Goal: Task Accomplishment & Management: Use online tool/utility

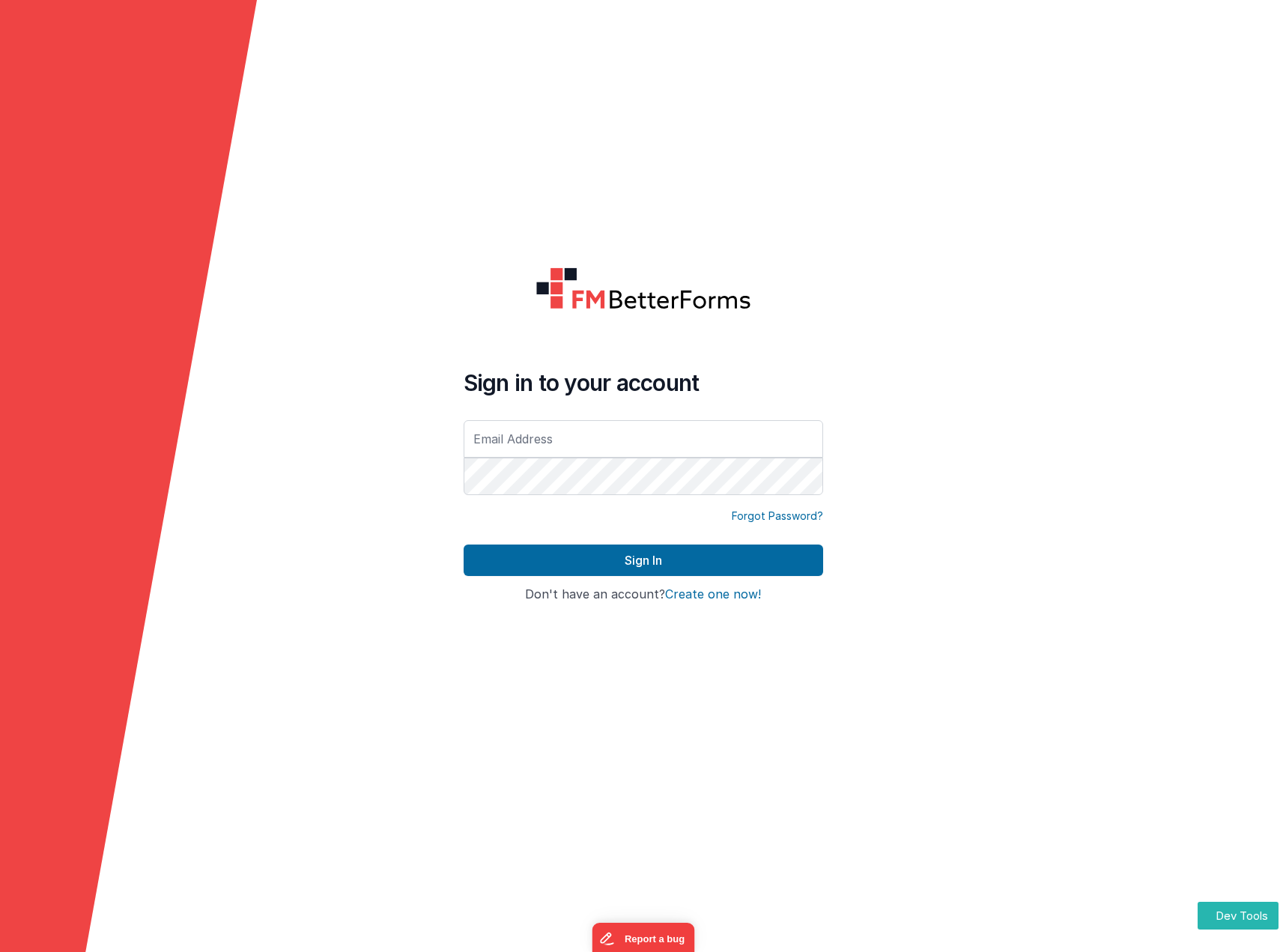
type input "[PERSON_NAME][EMAIL_ADDRESS][DOMAIN_NAME]"
click at [625, 162] on form "Sign in to your account [PERSON_NAME][EMAIL_ADDRESS][DOMAIN_NAME] Forgot Passwo…" at bounding box center [643, 476] width 1286 height 952
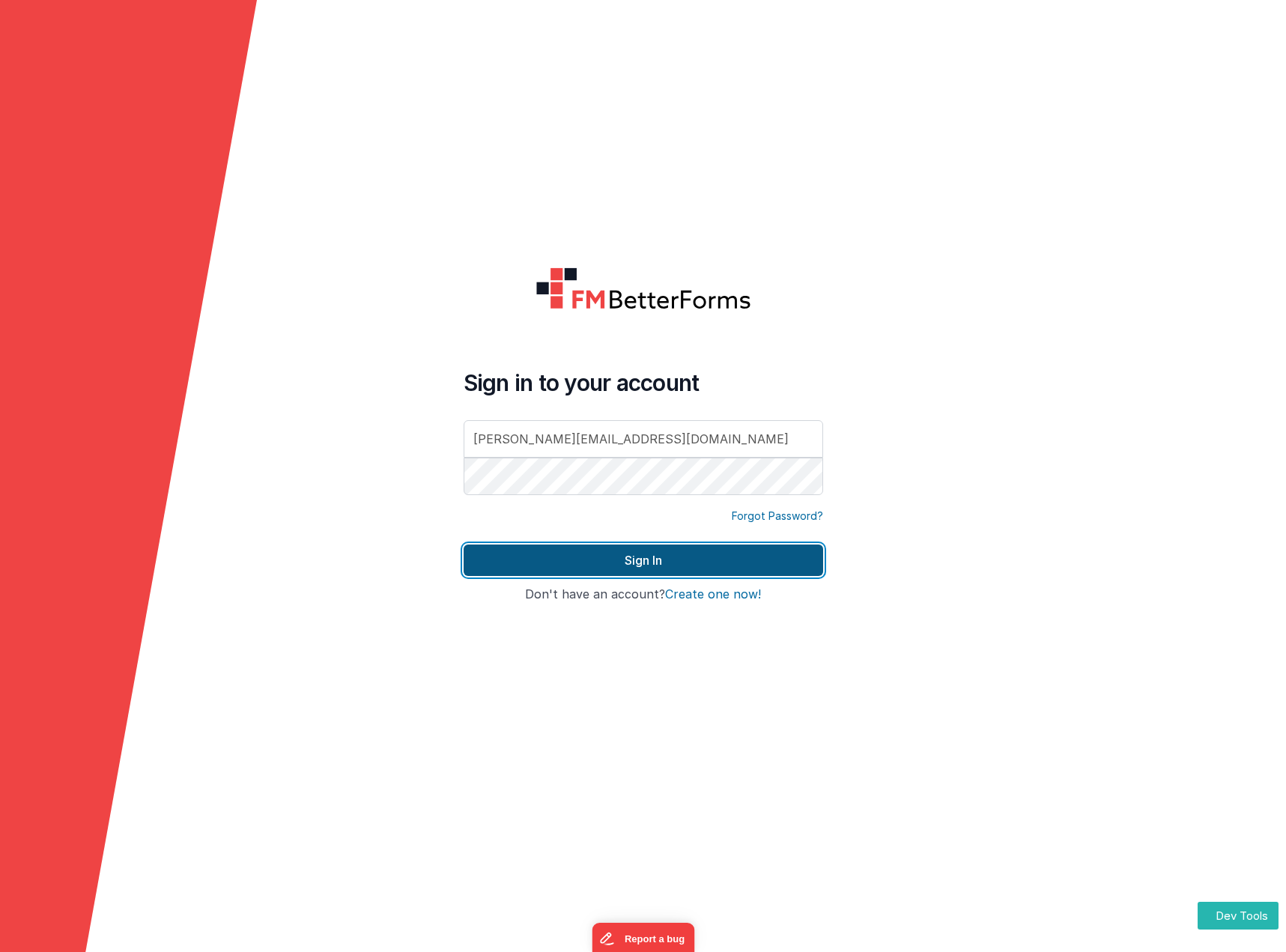
click at [655, 555] on button "Sign In" at bounding box center [644, 560] width 360 height 32
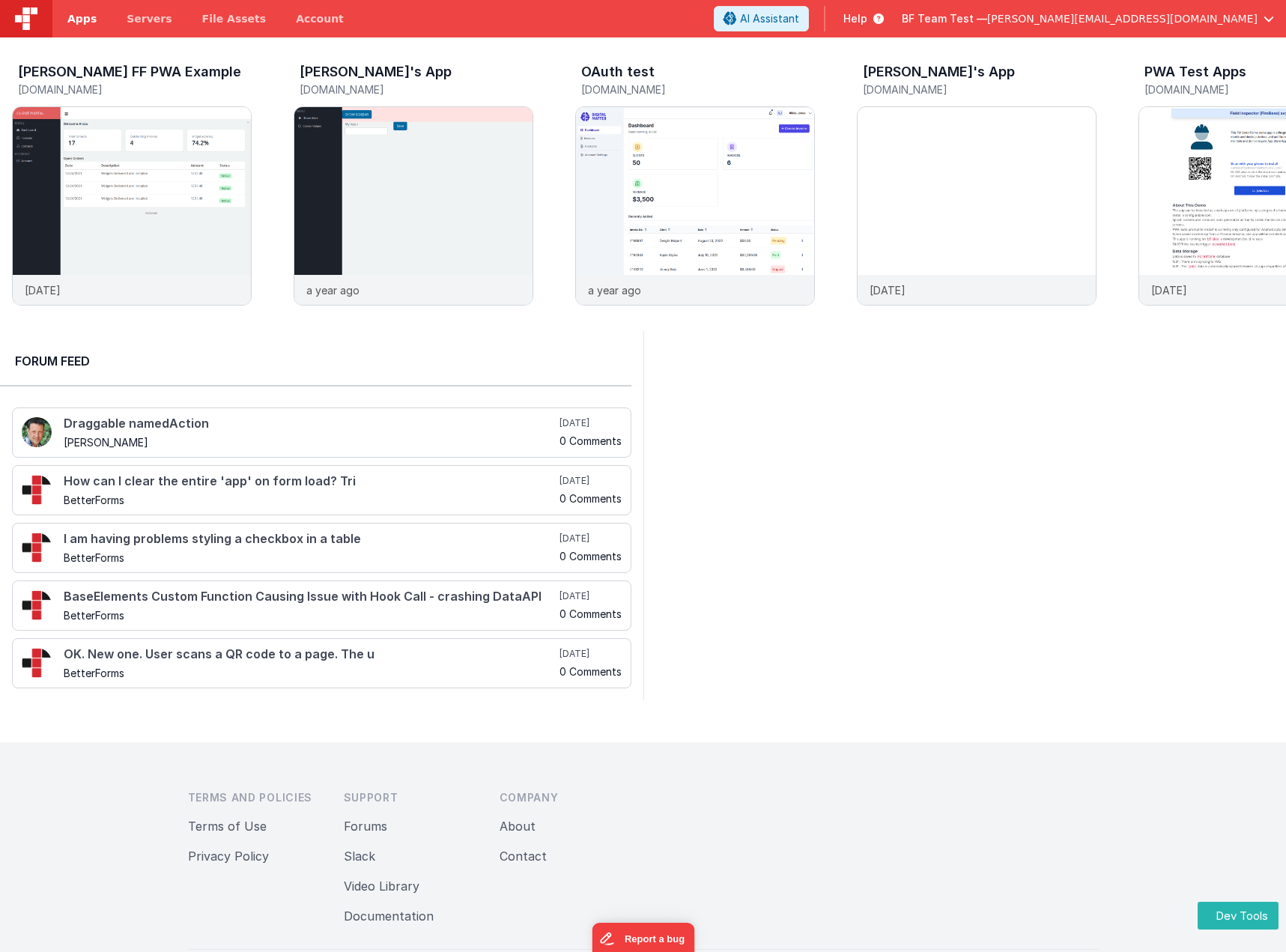
click at [78, 23] on span "Apps" at bounding box center [82, 19] width 29 height 15
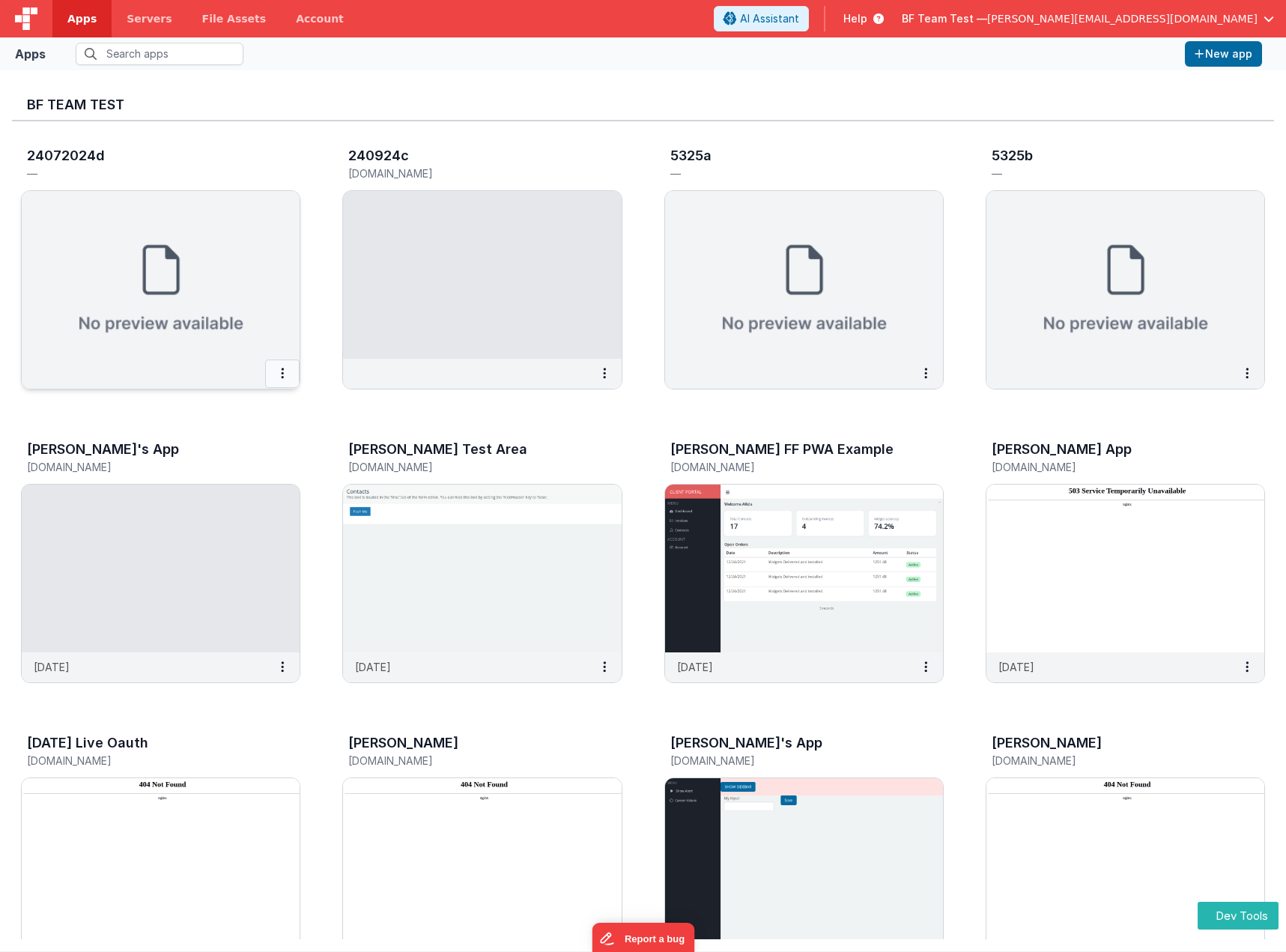
click at [285, 375] on button at bounding box center [282, 373] width 35 height 28
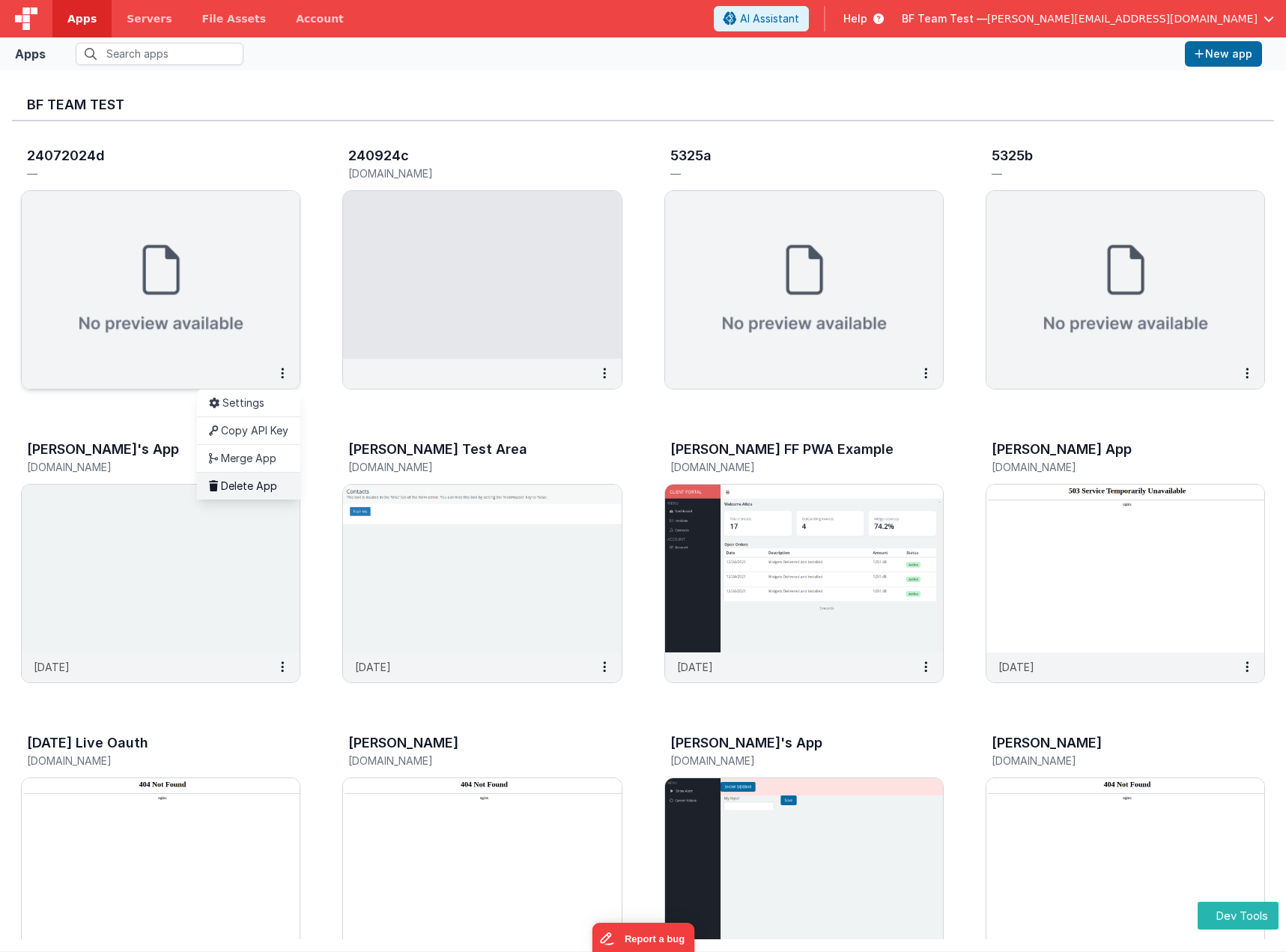
click at [241, 487] on link "Delete App" at bounding box center [249, 486] width 104 height 28
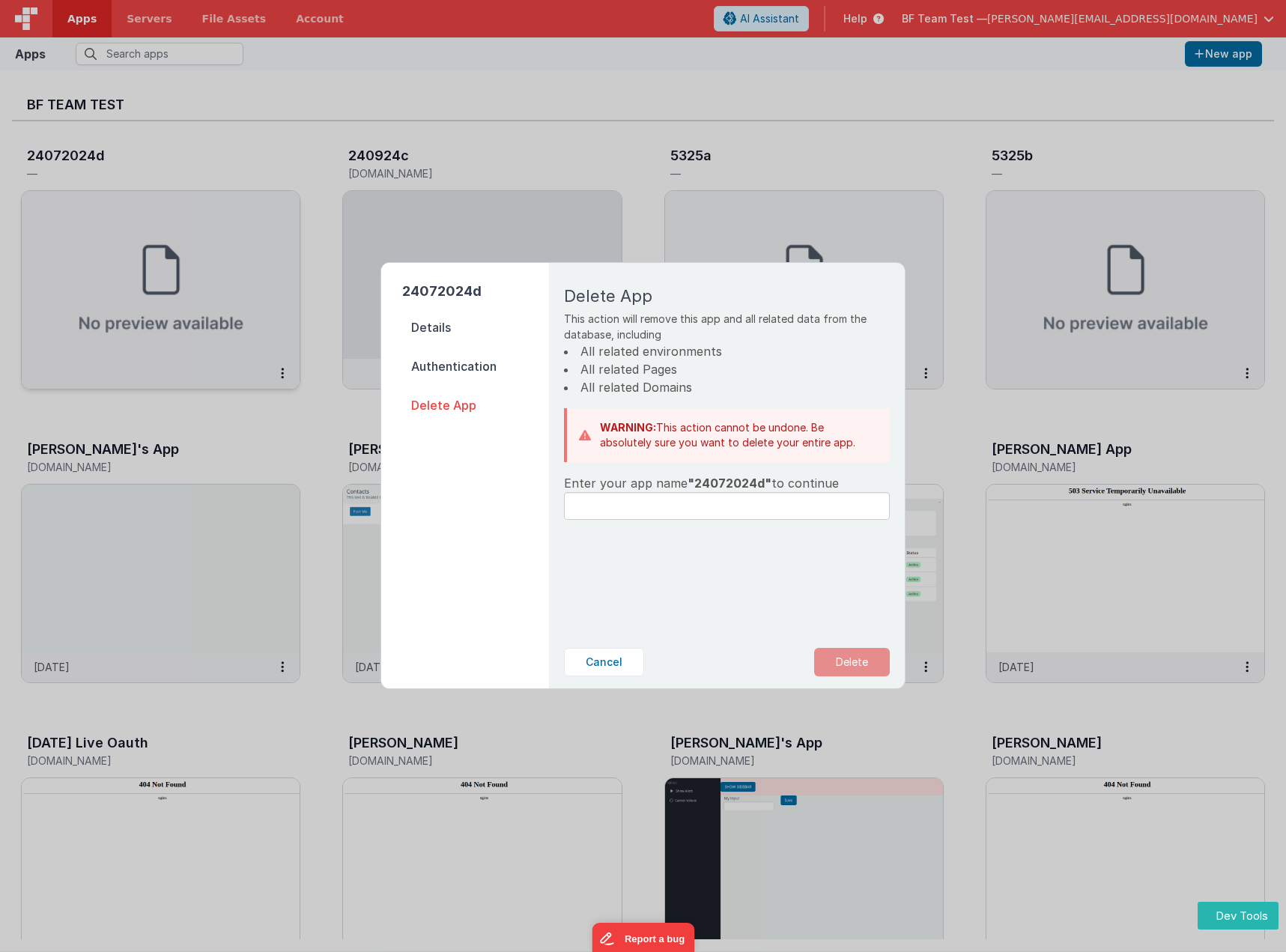
click at [719, 482] on span ""24072024d"" at bounding box center [730, 482] width 84 height 15
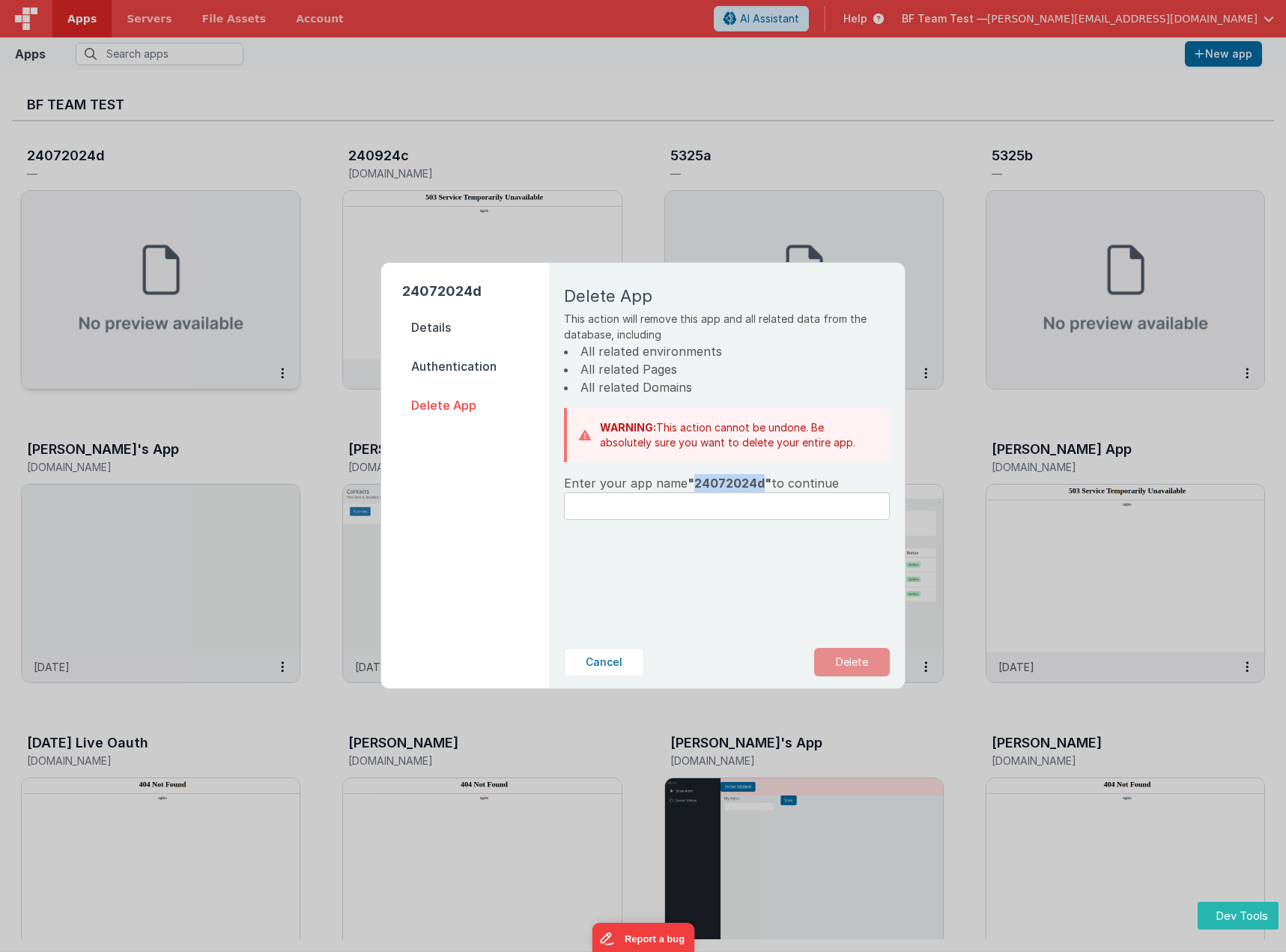
copy span "24072024d"
click at [671, 516] on input "text" at bounding box center [727, 506] width 326 height 28
paste input "24072024d"
type input "24072024d"
click at [837, 665] on button "Delete" at bounding box center [852, 661] width 75 height 28
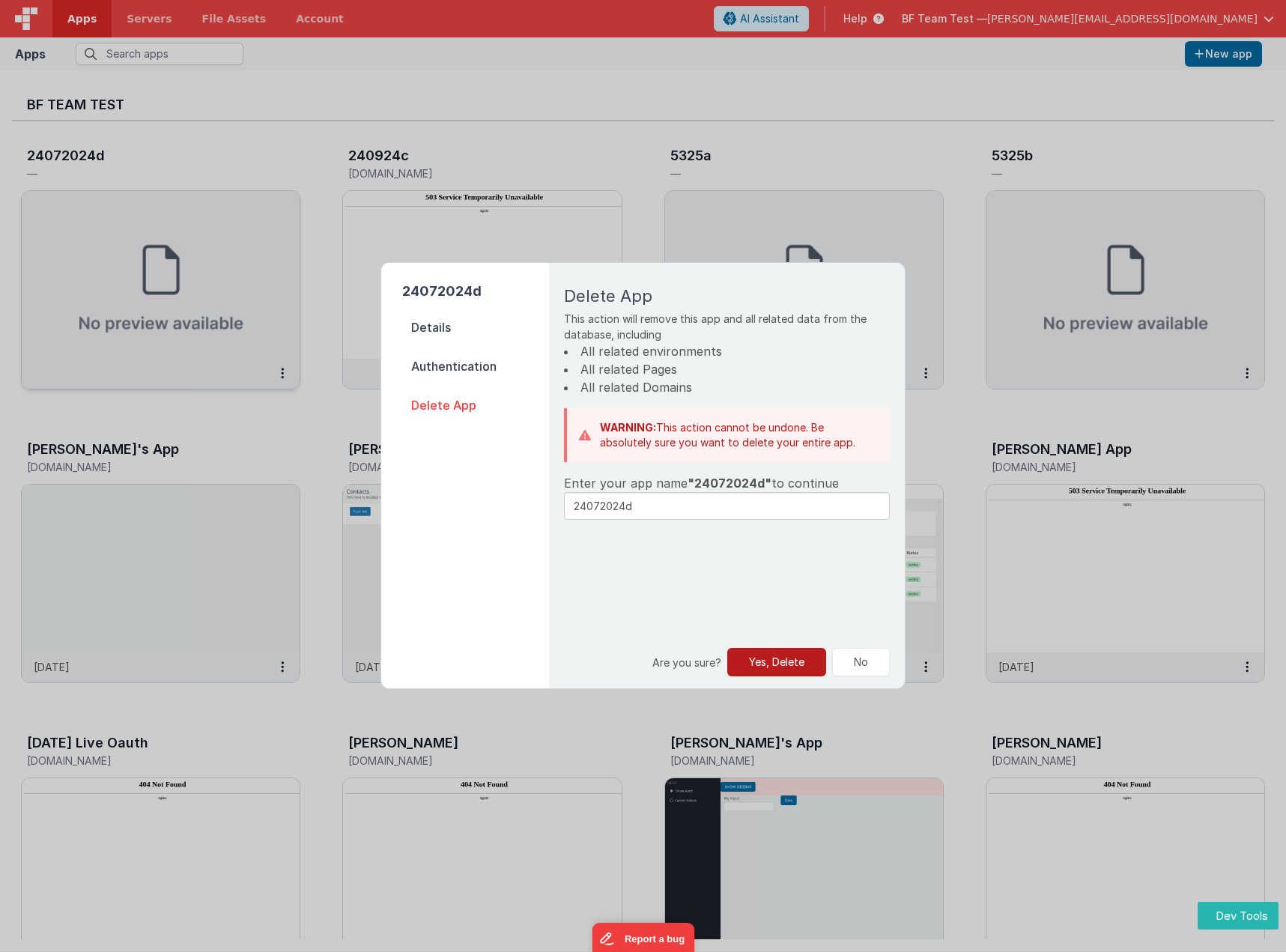
click at [761, 661] on button "Yes, Delete" at bounding box center [777, 661] width 99 height 28
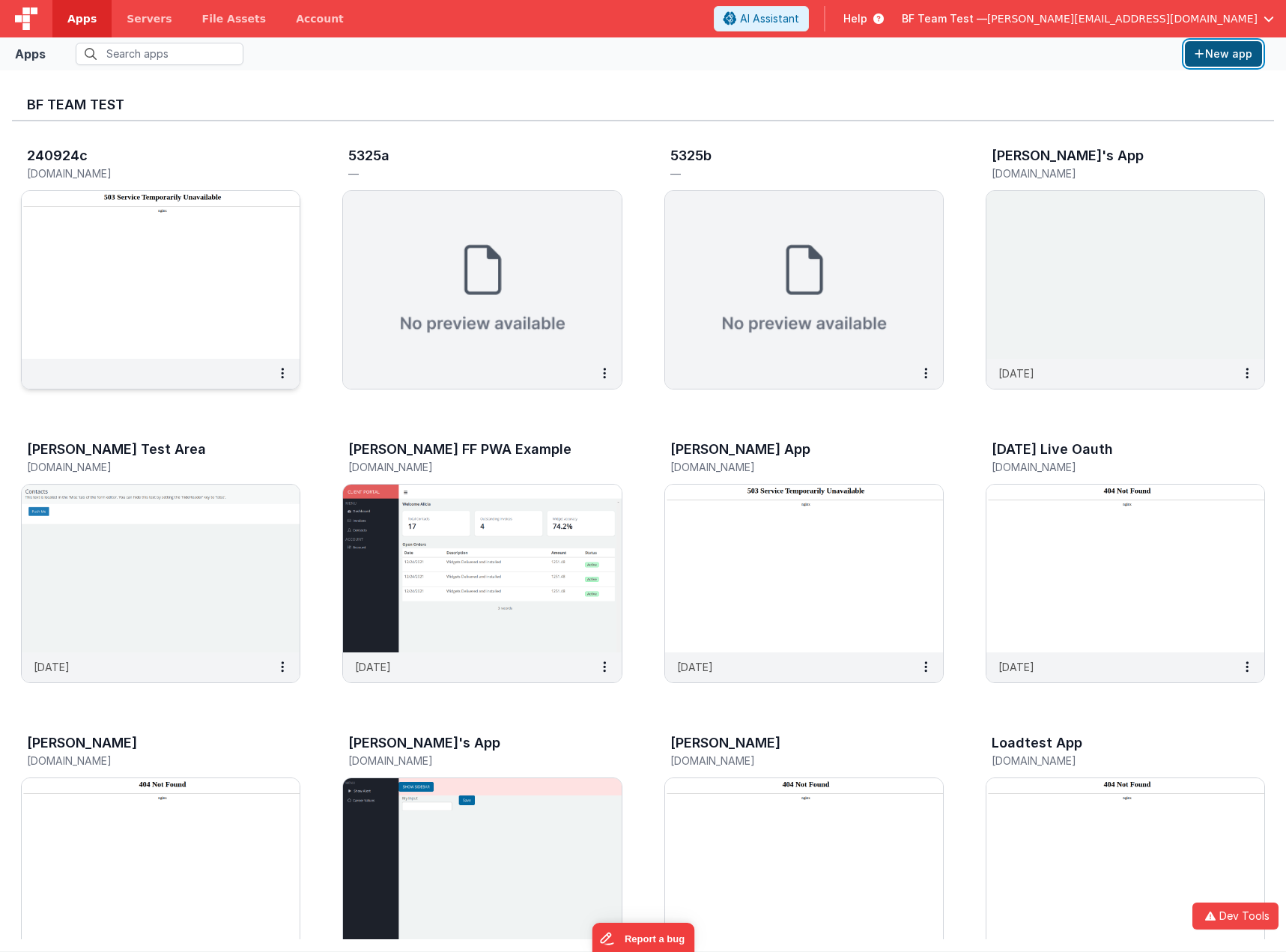
click at [1225, 58] on button "New app" at bounding box center [1223, 53] width 77 height 25
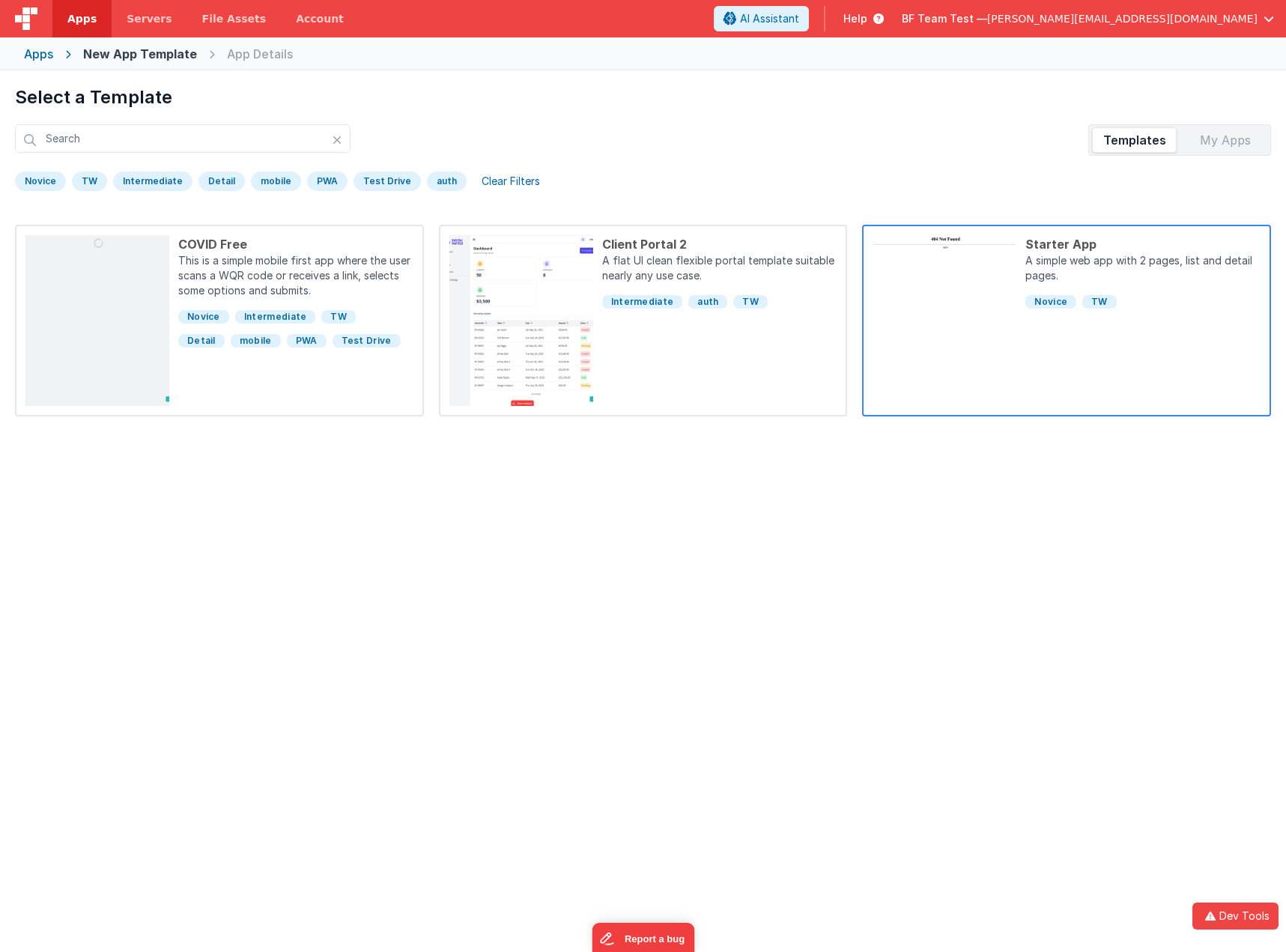
click at [1164, 329] on div "Starter App A simple web app with 2 pages, list and detail pages. [GEOGRAPHIC_D…" at bounding box center [1139, 320] width 245 height 171
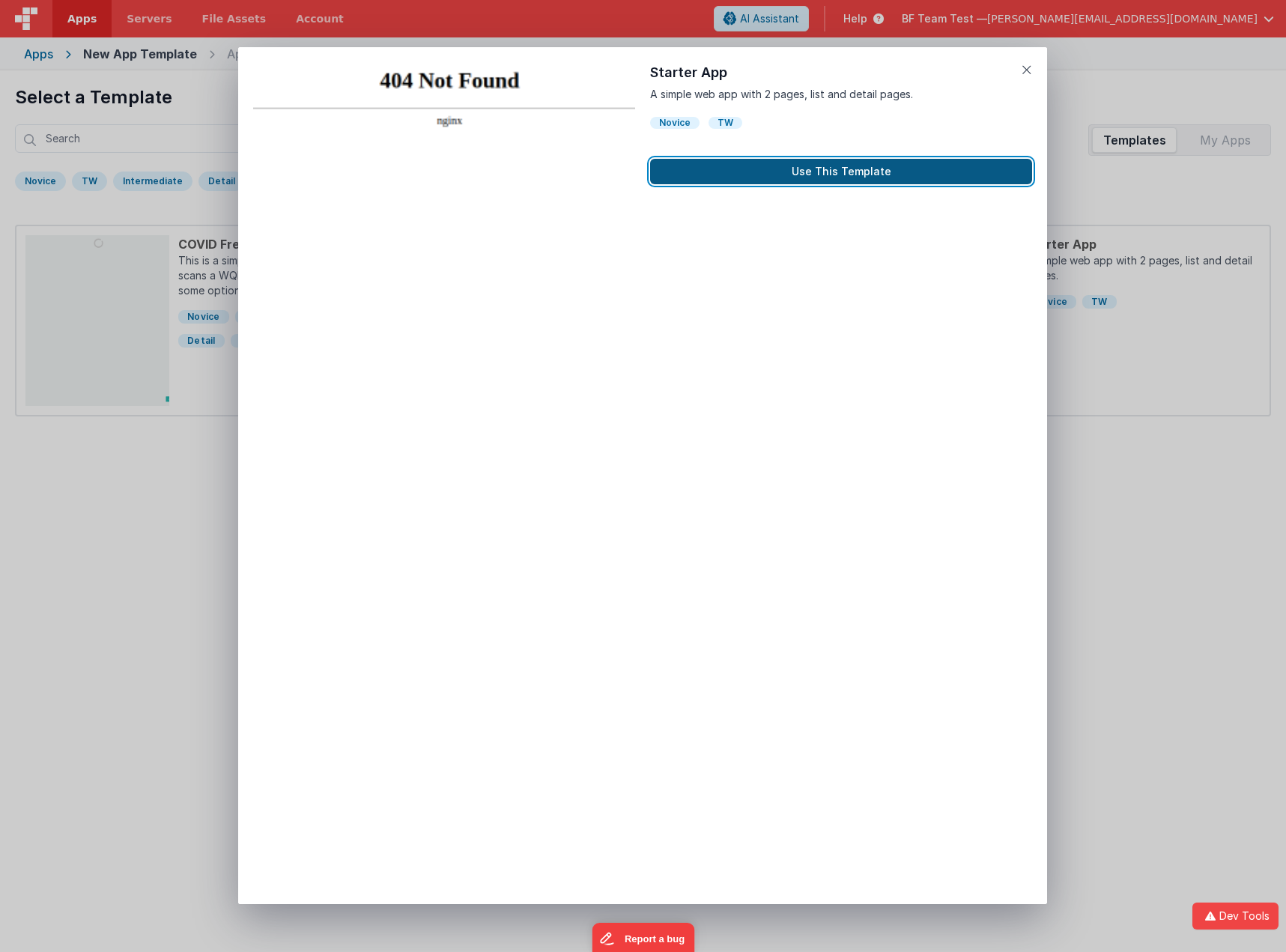
click at [829, 165] on button "Use This Template" at bounding box center [841, 171] width 382 height 25
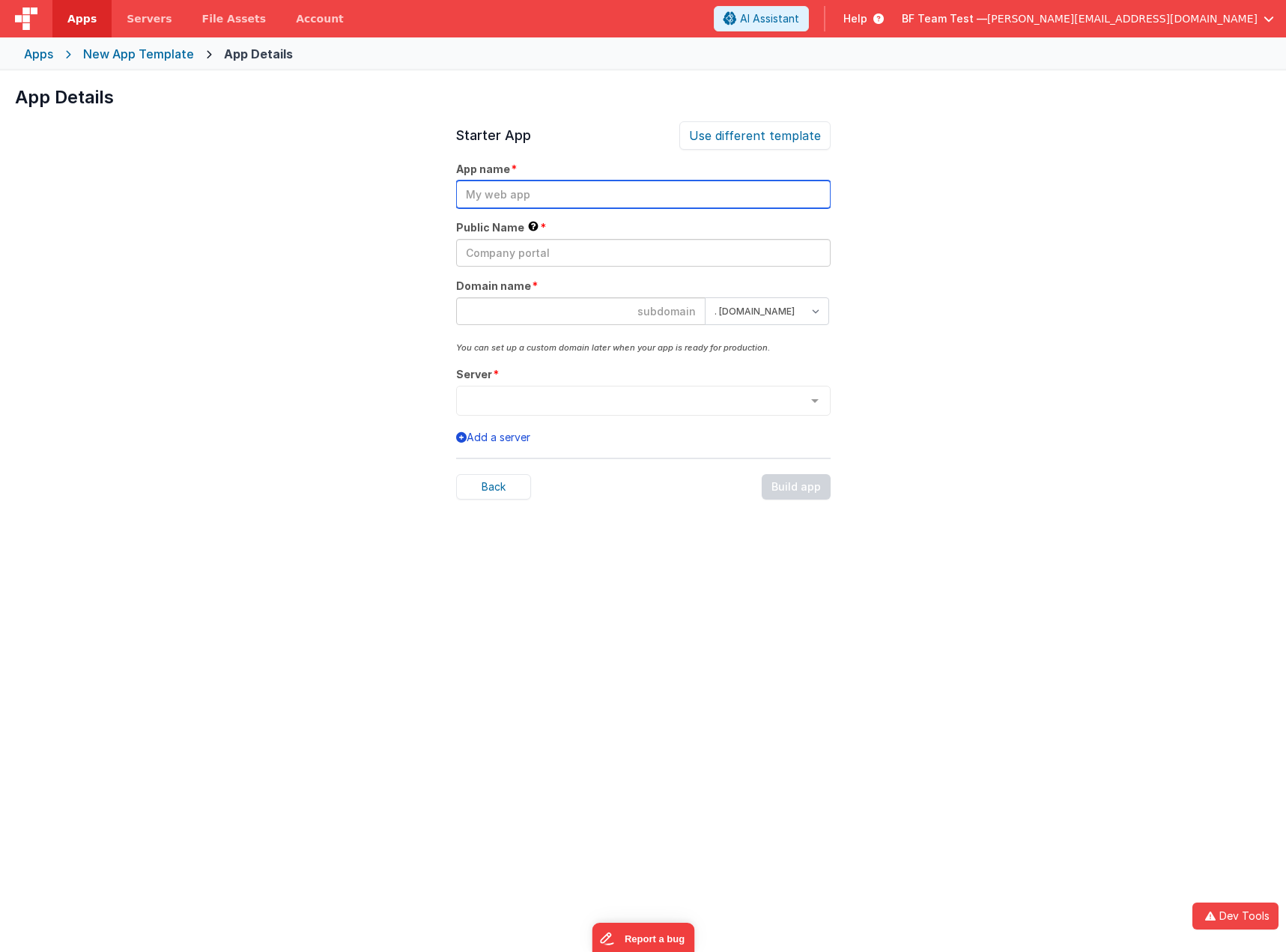
click at [533, 195] on input "text" at bounding box center [643, 194] width 375 height 28
drag, startPoint x: 533, startPoint y: 195, endPoint x: 415, endPoint y: 188, distance: 118.2
click at [415, 188] on div "App Details Preview COVID Free This is a simple mobile first app where the user…" at bounding box center [643, 546] width 1286 height 952
type input "test9325a"
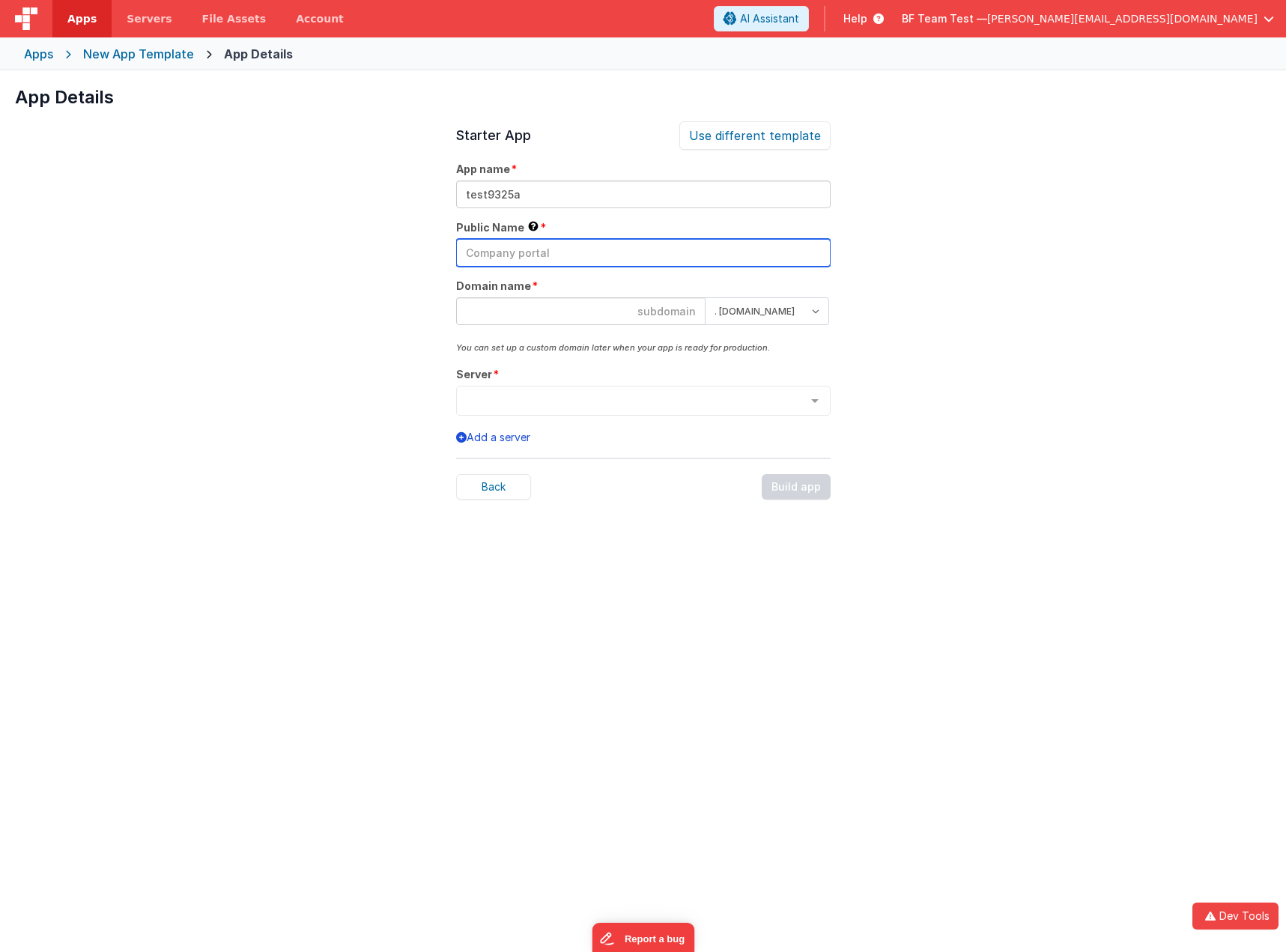
click at [527, 242] on input "text" at bounding box center [643, 253] width 375 height 28
paste input "test9325a"
type input "test9325a"
click at [550, 313] on input at bounding box center [581, 311] width 249 height 28
paste input "test9325a"
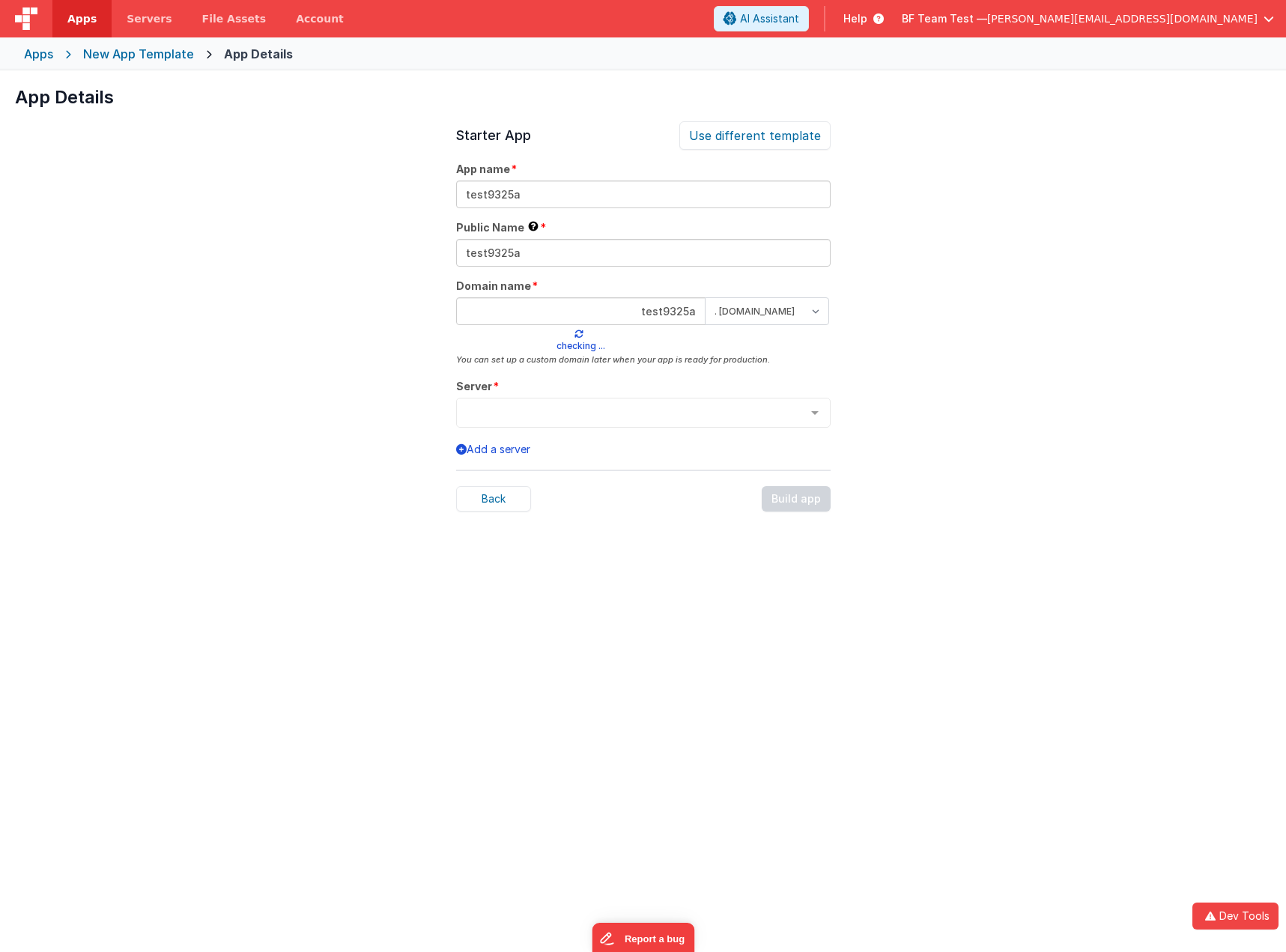
type input "test9325a"
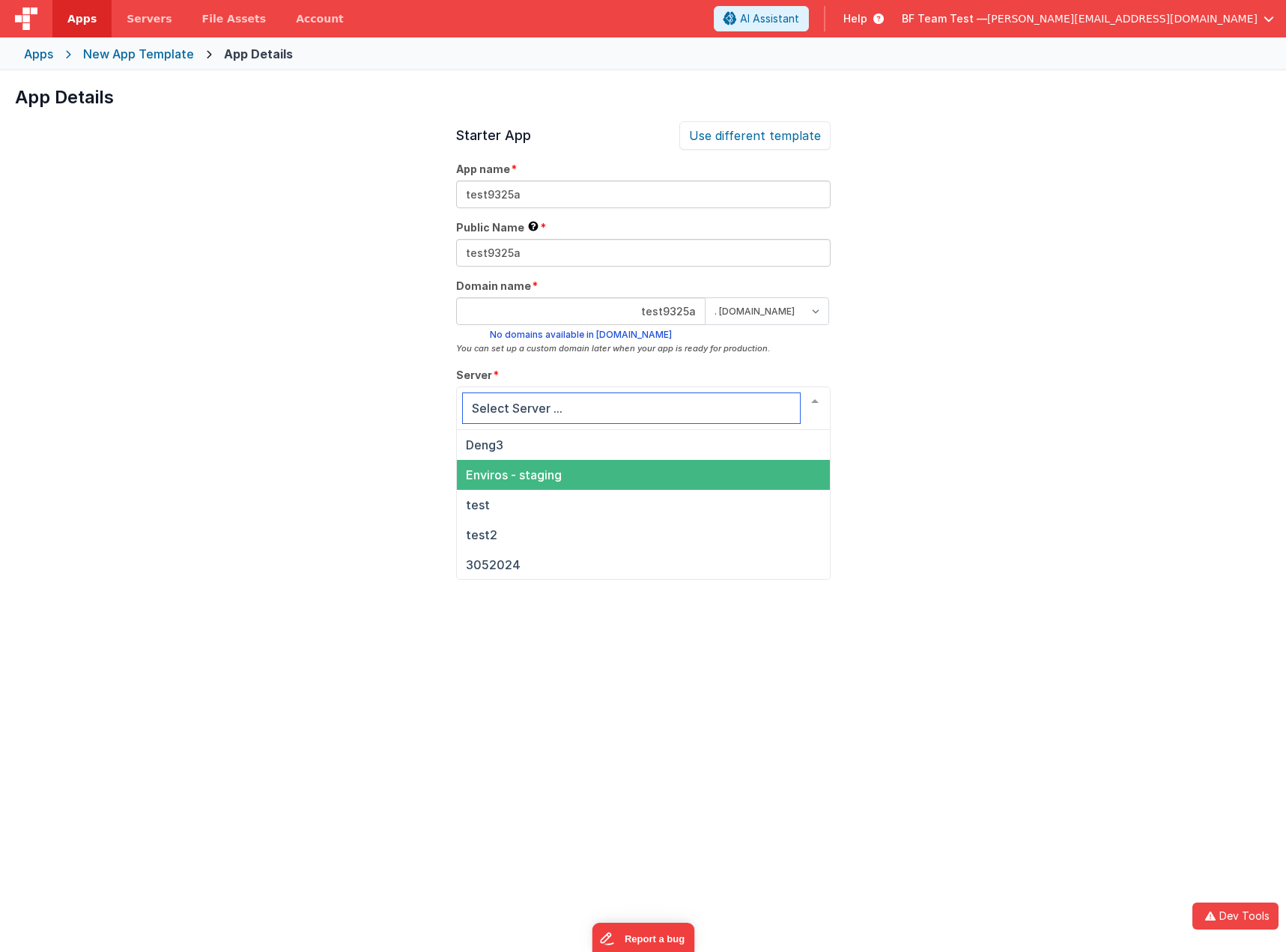
click at [533, 444] on span "Deng3" at bounding box center [643, 444] width 373 height 30
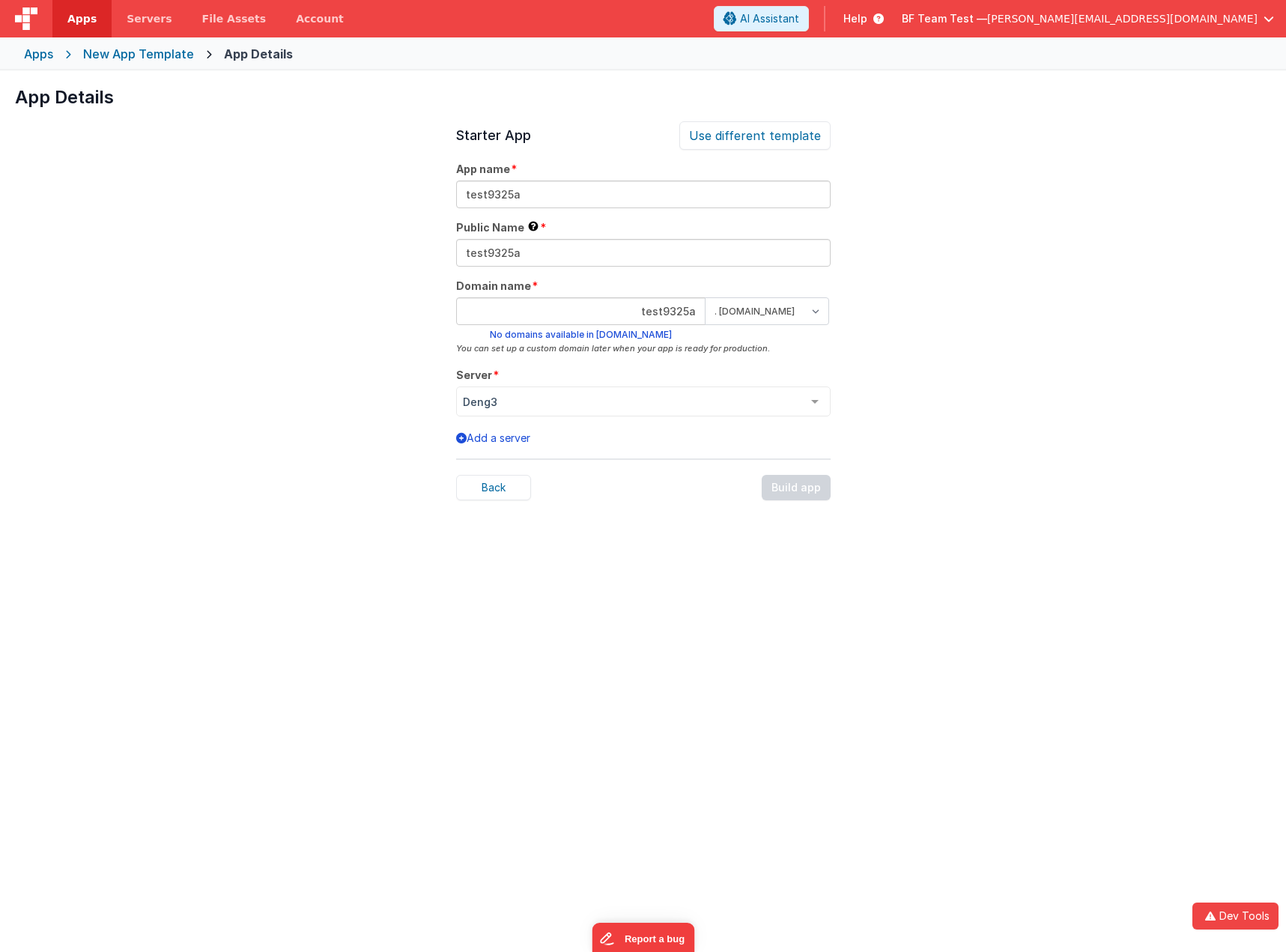
click at [998, 427] on div "App Details Preview COVID Free This is a simple mobile first app where the user…" at bounding box center [643, 546] width 1286 height 952
click at [787, 308] on select ". [DOMAIN_NAME] . [DOMAIN_NAME]" at bounding box center [767, 311] width 125 height 28
select select "[DOMAIN_NAME]"
click at [705, 297] on select ". [DOMAIN_NAME] . [DOMAIN_NAME]" at bounding box center [767, 311] width 125 height 28
click at [969, 356] on div "App Details Preview COVID Free This is a simple mobile first app where the user…" at bounding box center [643, 546] width 1286 height 952
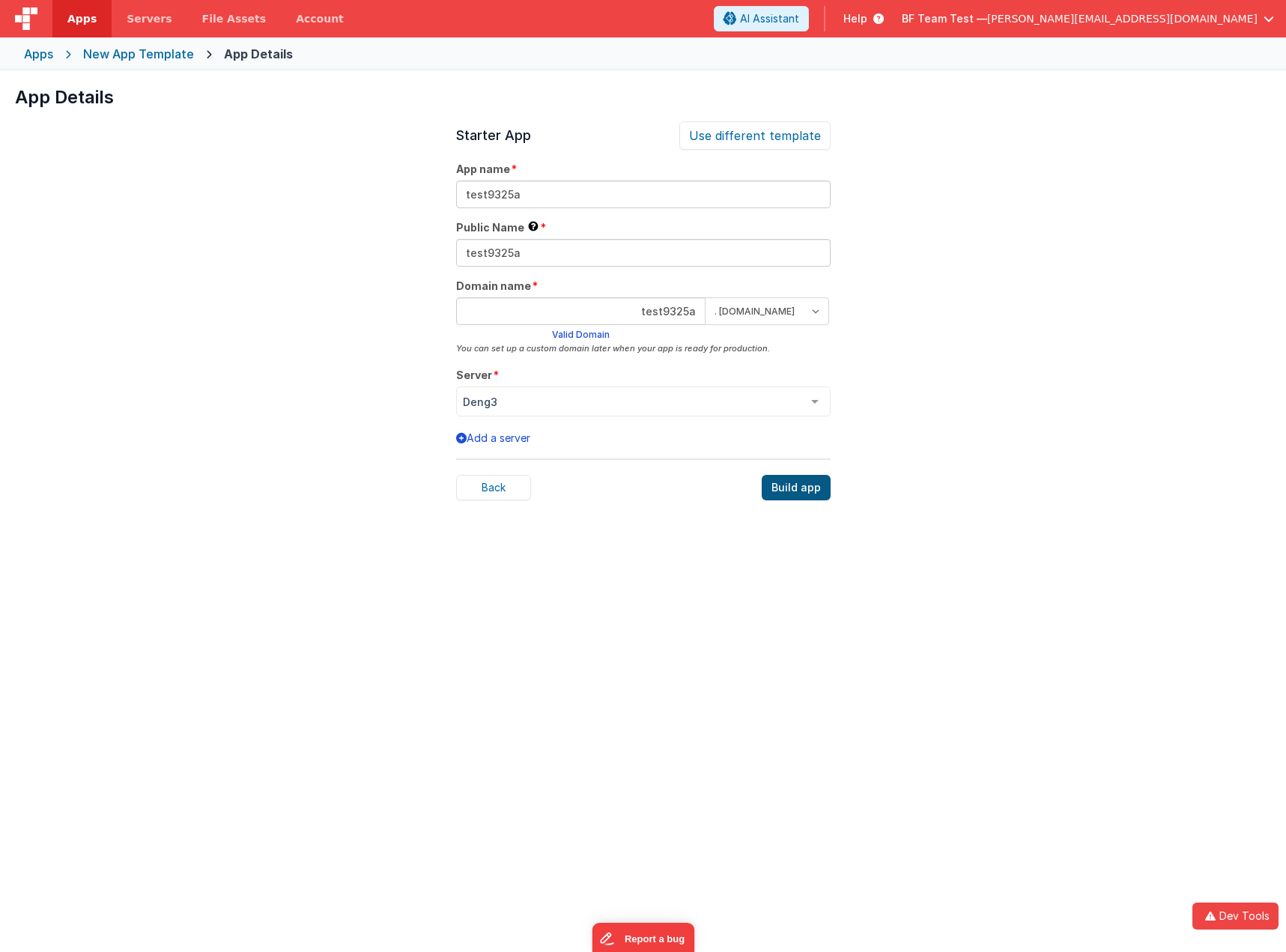
click at [794, 482] on div "Build app" at bounding box center [796, 487] width 69 height 25
